Goal: Task Accomplishment & Management: Use online tool/utility

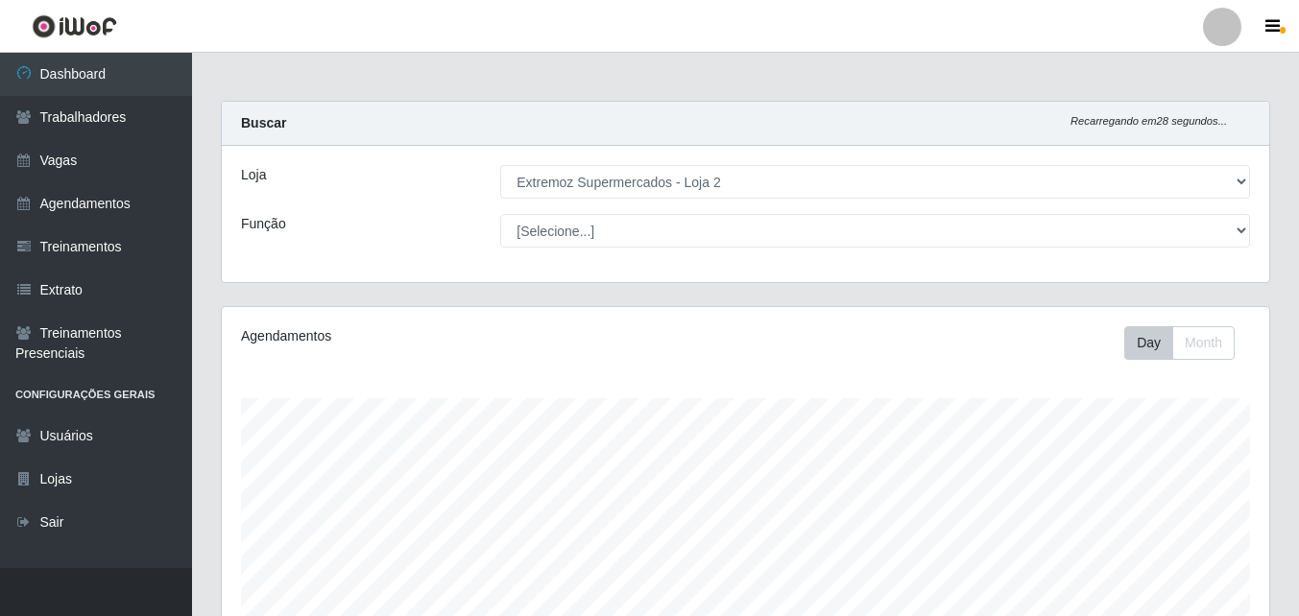
select select "521"
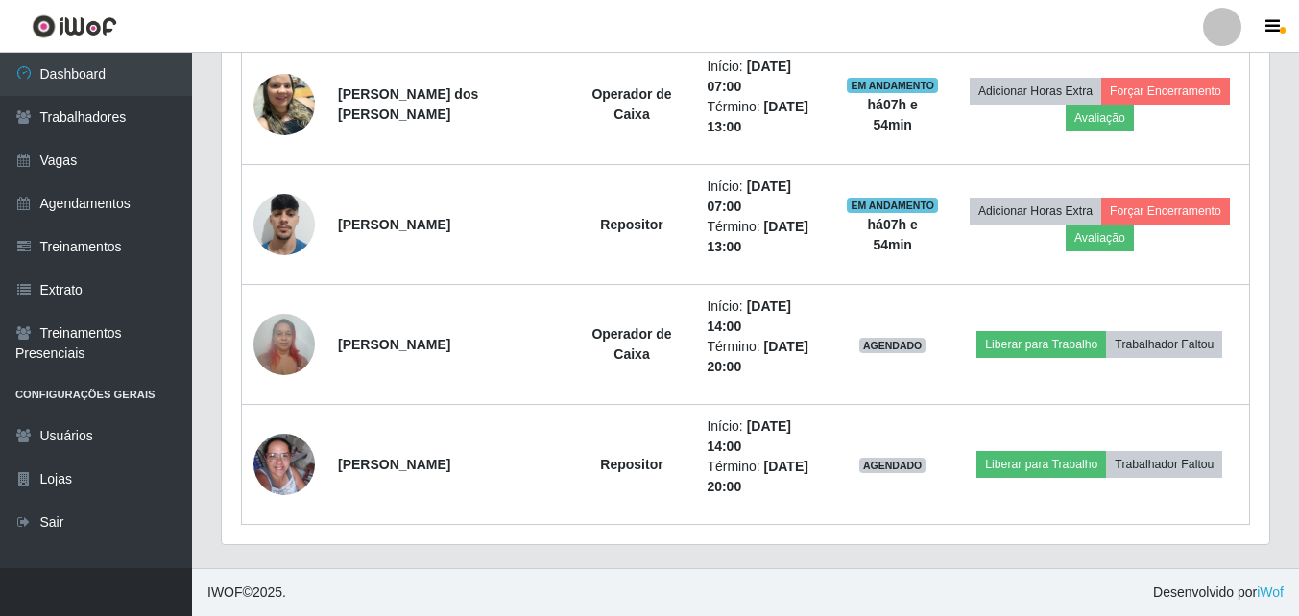
scroll to position [399, 1048]
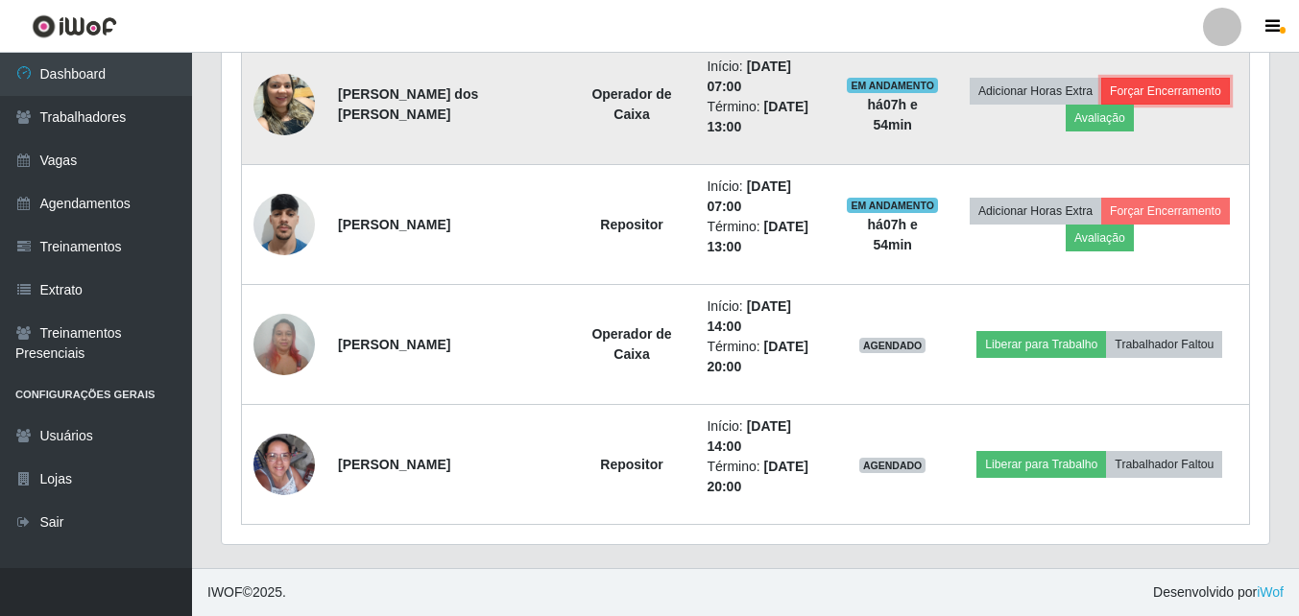
click at [1162, 84] on button "Forçar Encerramento" at bounding box center [1165, 91] width 129 height 27
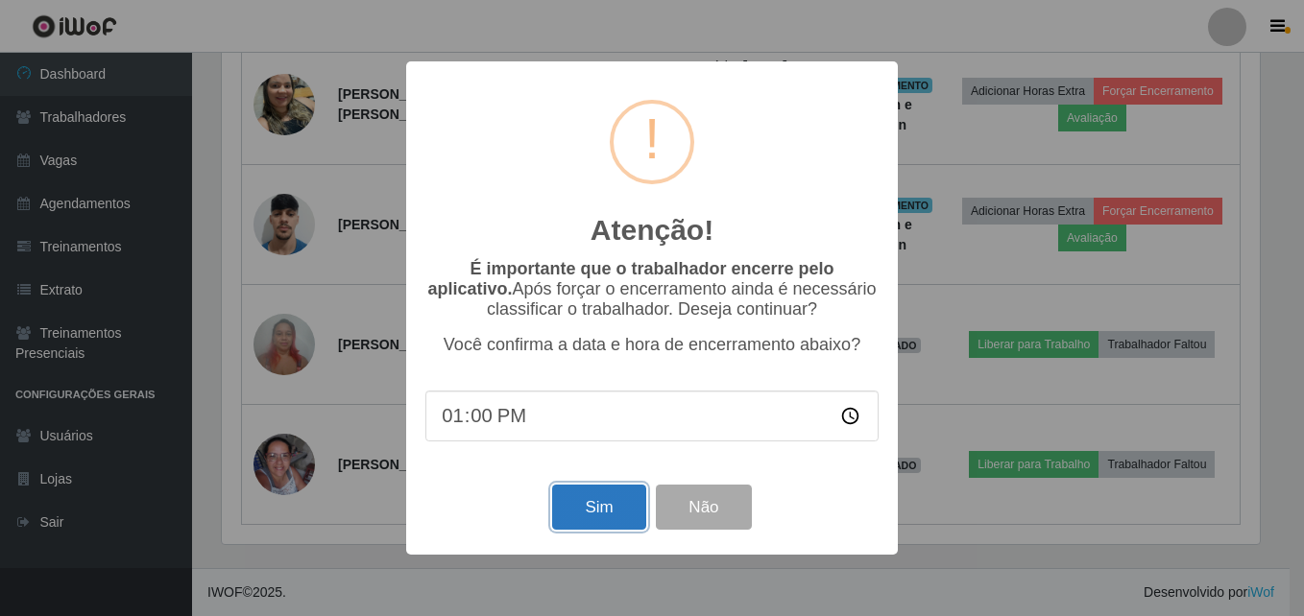
click at [609, 508] on button "Sim" at bounding box center [598, 507] width 93 height 45
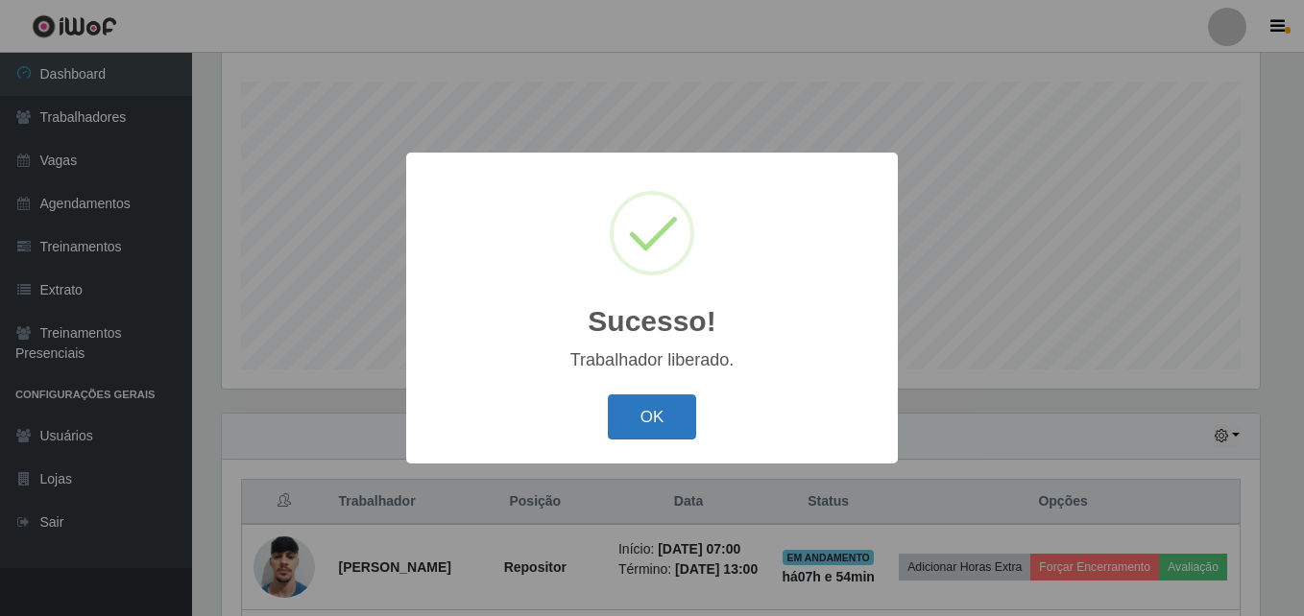
click at [648, 406] on button "OK" at bounding box center [652, 417] width 89 height 45
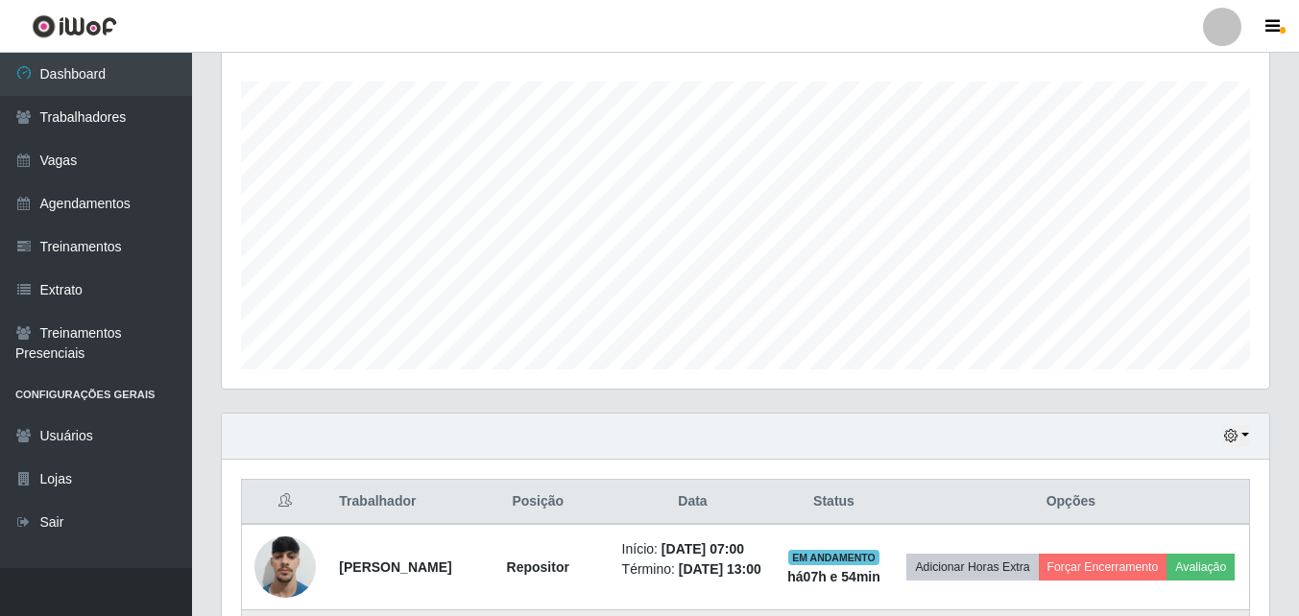
scroll to position [677, 0]
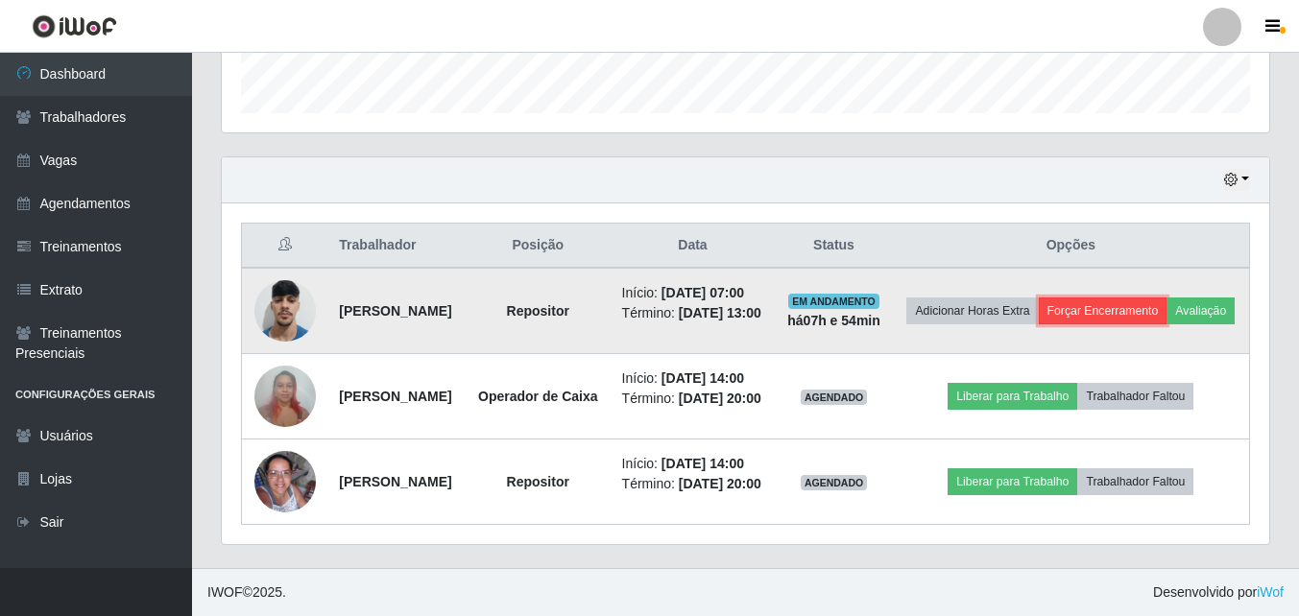
click at [1168, 298] on button "Forçar Encerramento" at bounding box center [1103, 311] width 129 height 27
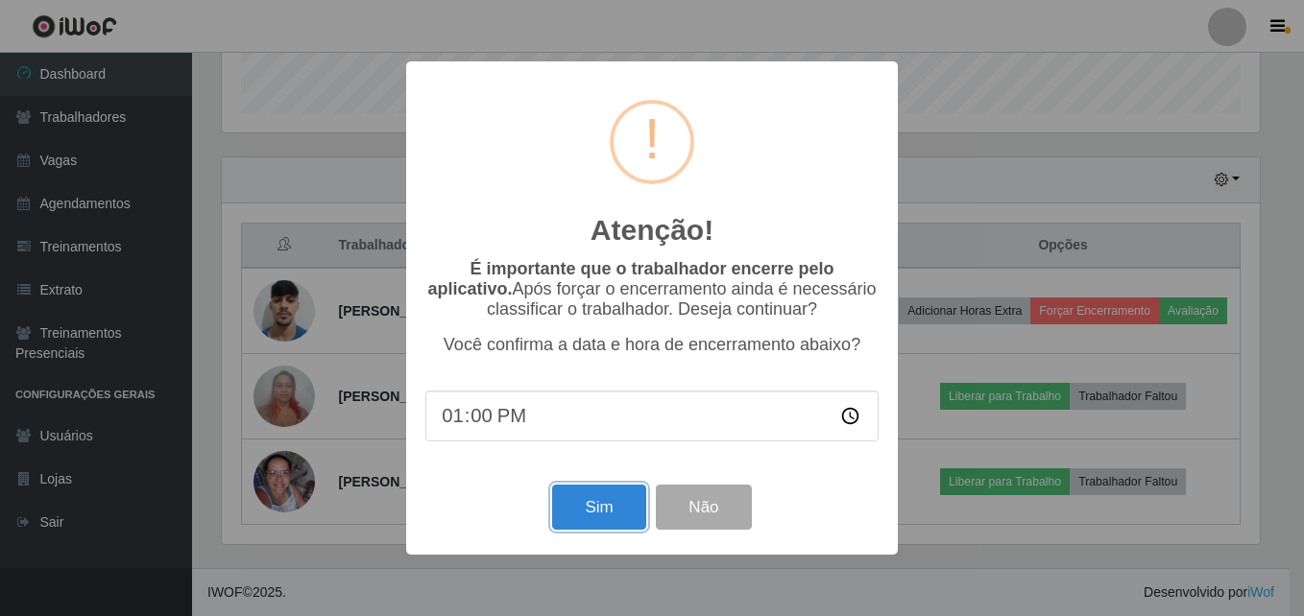
click at [601, 512] on button "Sim" at bounding box center [598, 507] width 93 height 45
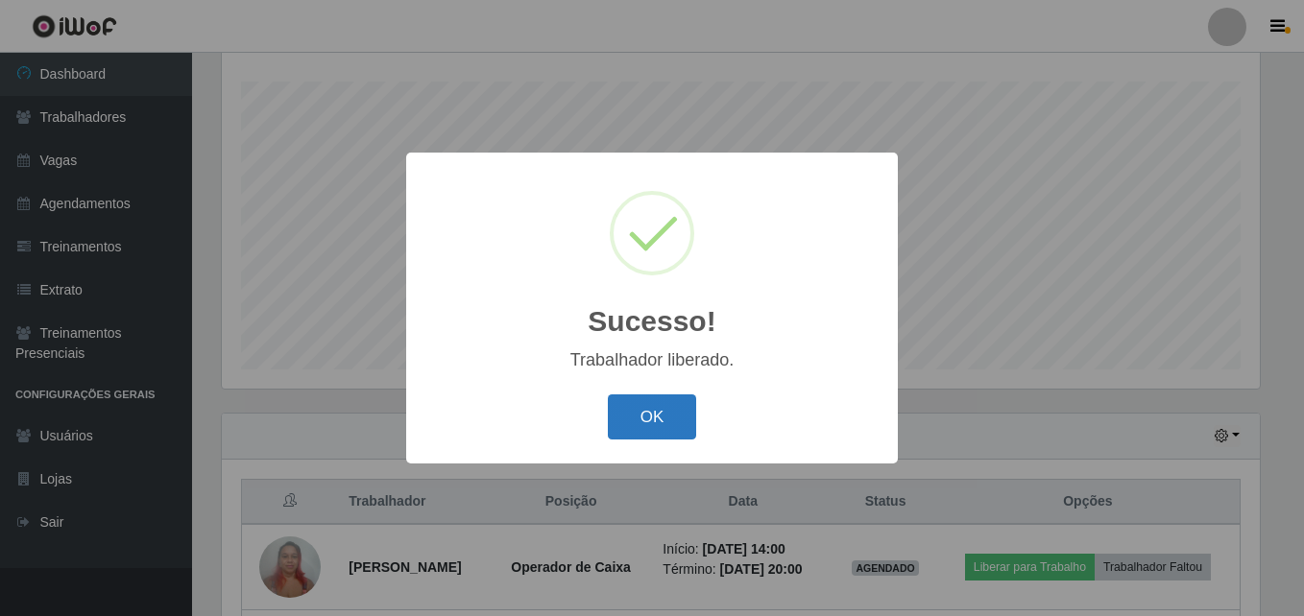
click at [640, 426] on button "OK" at bounding box center [652, 417] width 89 height 45
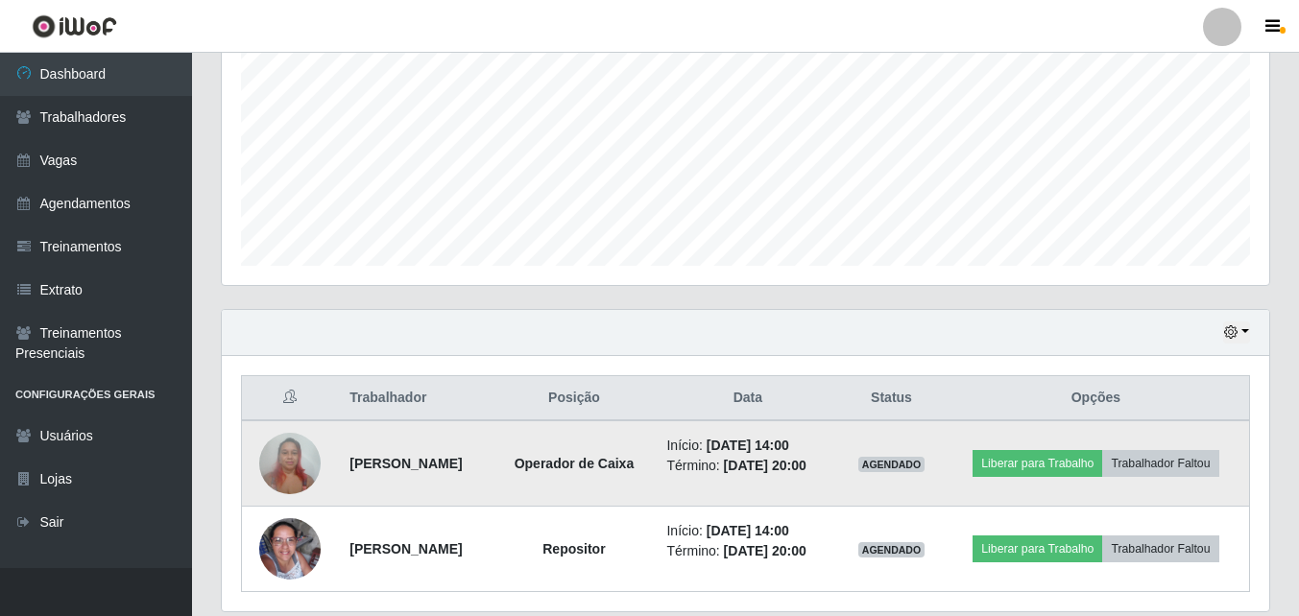
scroll to position [488, 0]
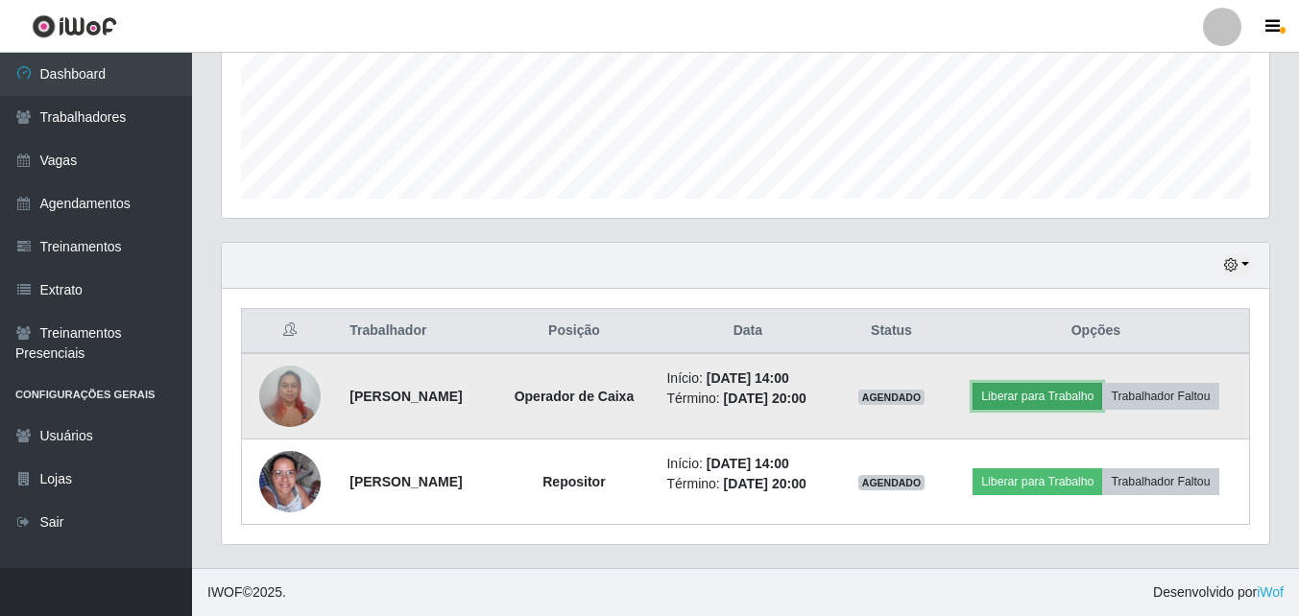
click at [1086, 398] on button "Liberar para Trabalho" at bounding box center [1038, 396] width 130 height 27
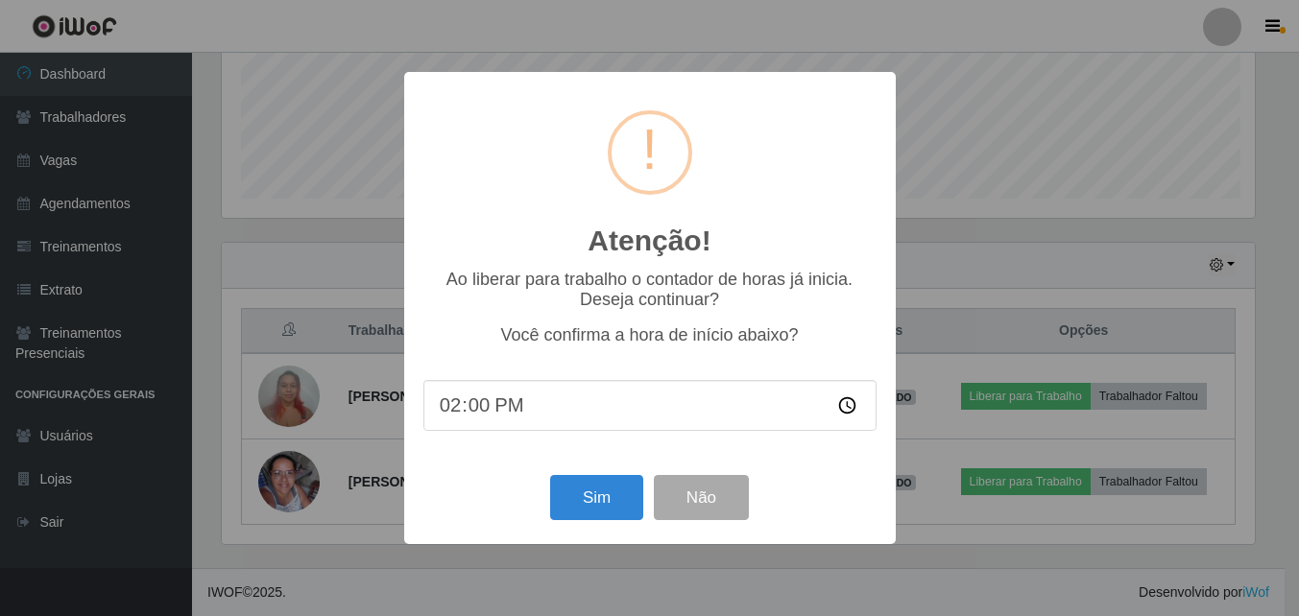
scroll to position [399, 1038]
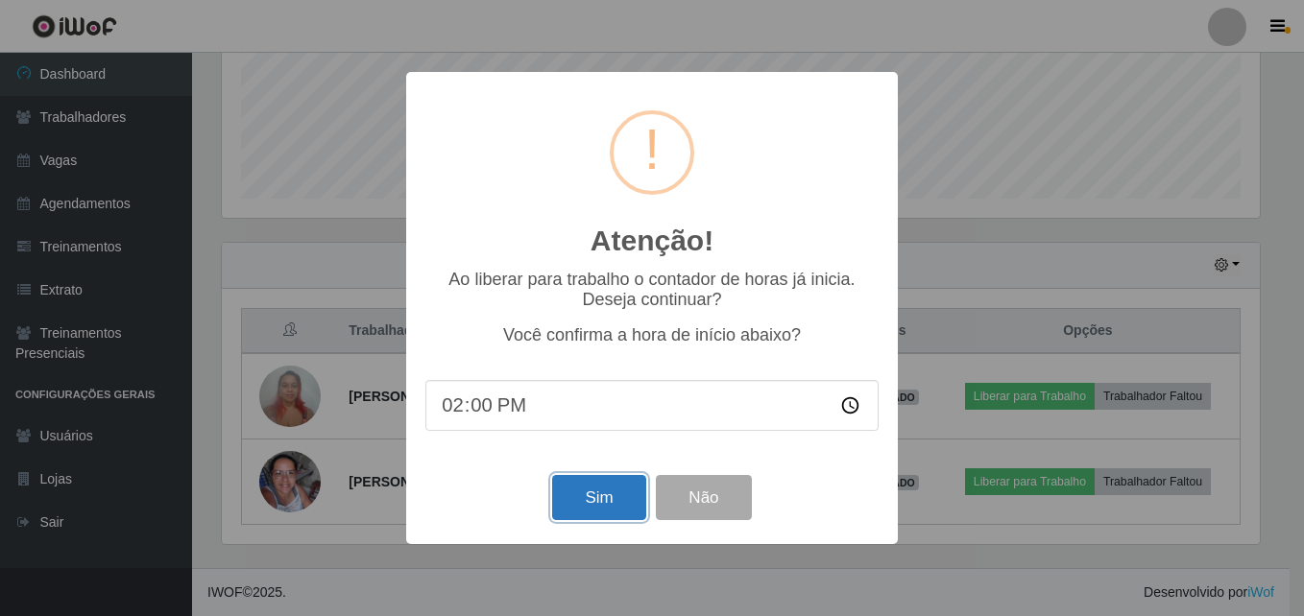
click at [609, 494] on button "Sim" at bounding box center [598, 497] width 93 height 45
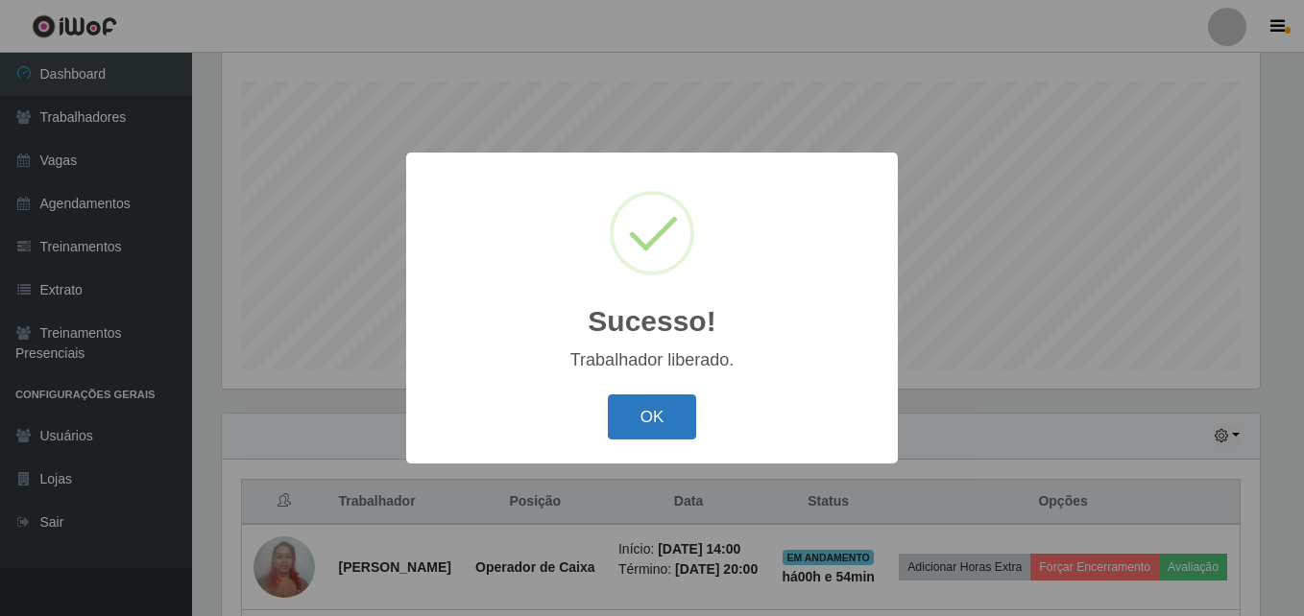
click at [656, 417] on button "OK" at bounding box center [652, 417] width 89 height 45
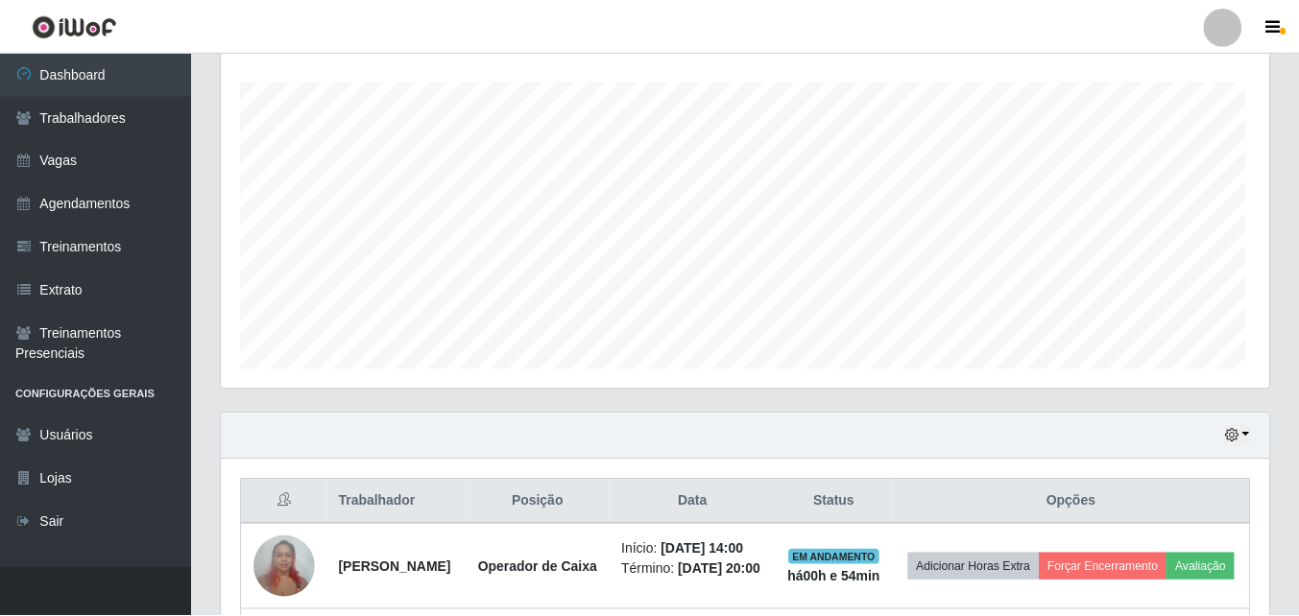
scroll to position [0, 0]
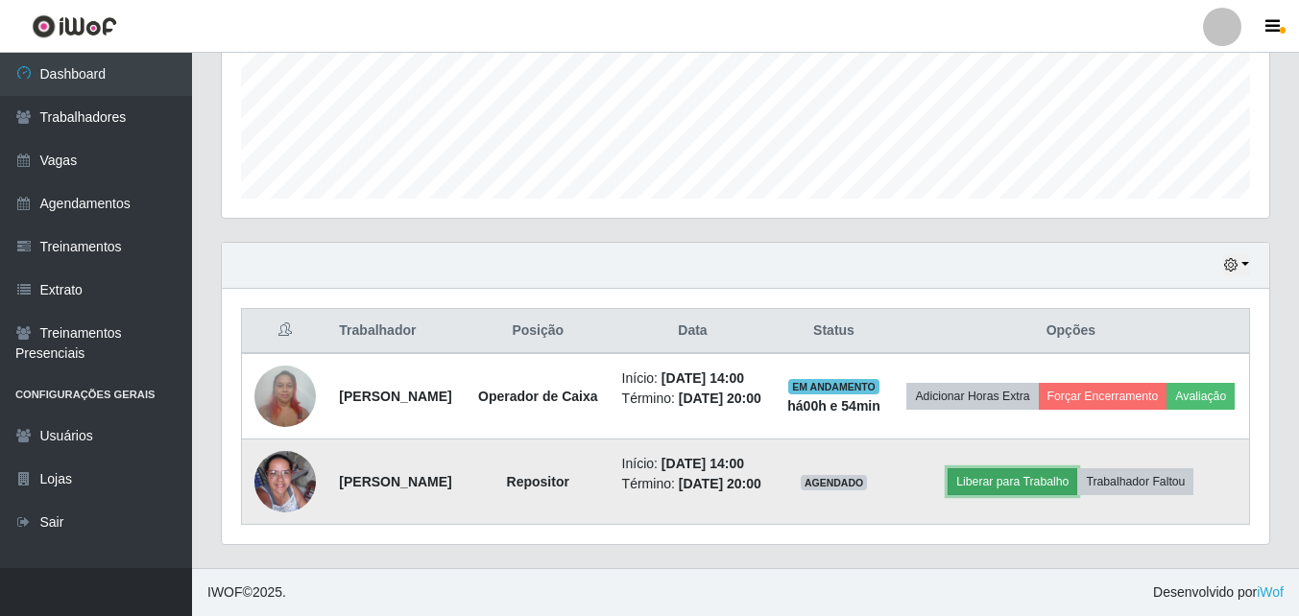
click at [1039, 469] on button "Liberar para Trabalho" at bounding box center [1013, 482] width 130 height 27
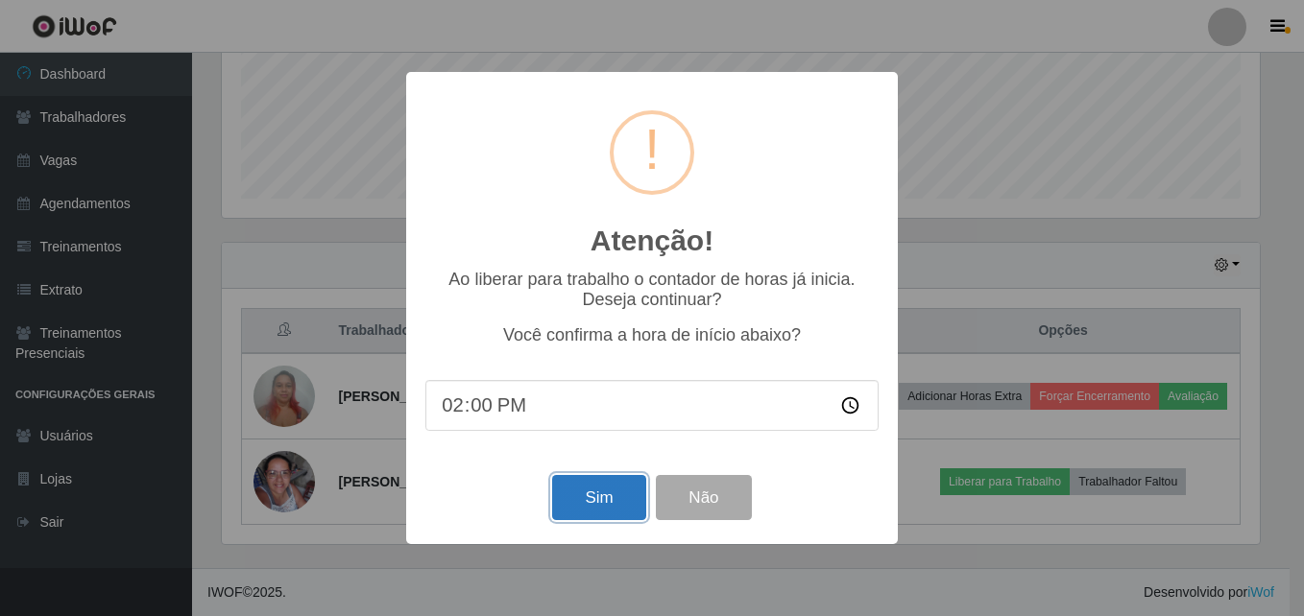
click at [623, 495] on button "Sim" at bounding box center [598, 497] width 93 height 45
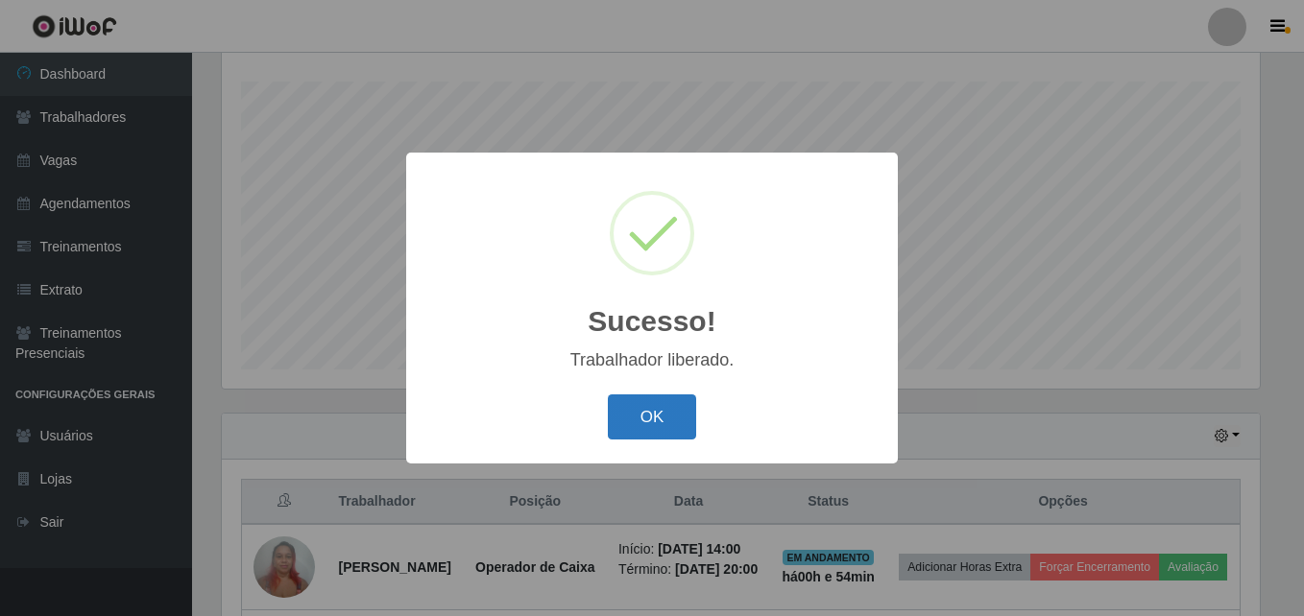
click at [654, 437] on button "OK" at bounding box center [652, 417] width 89 height 45
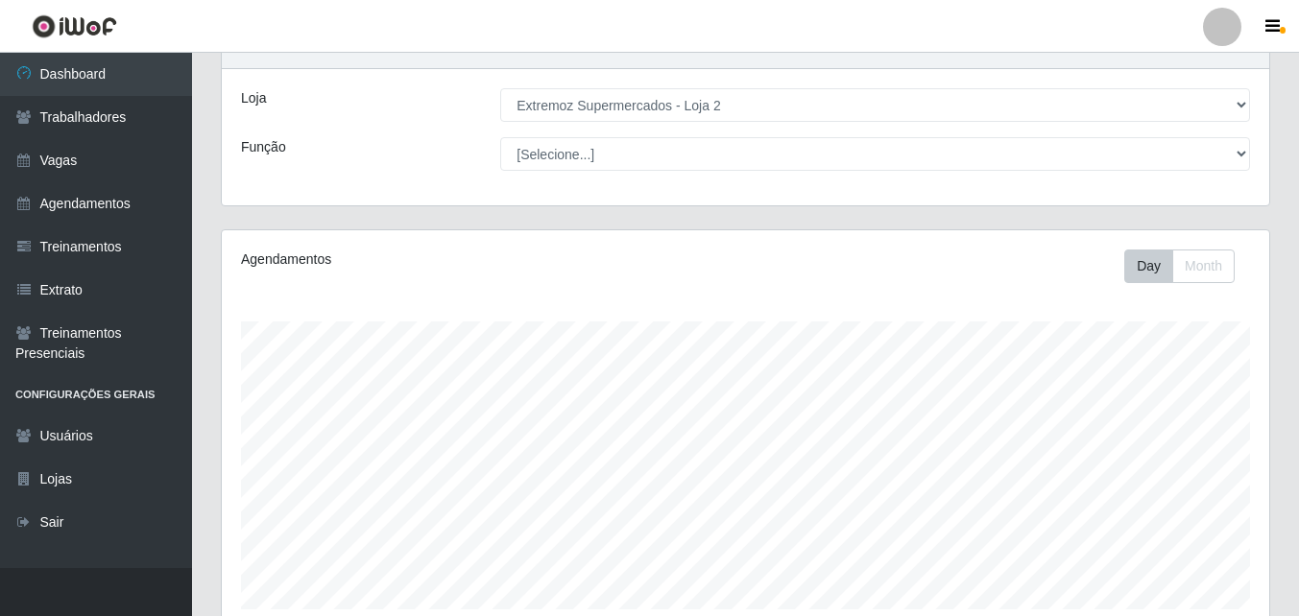
scroll to position [557, 0]
